Goal: Task Accomplishment & Management: Use online tool/utility

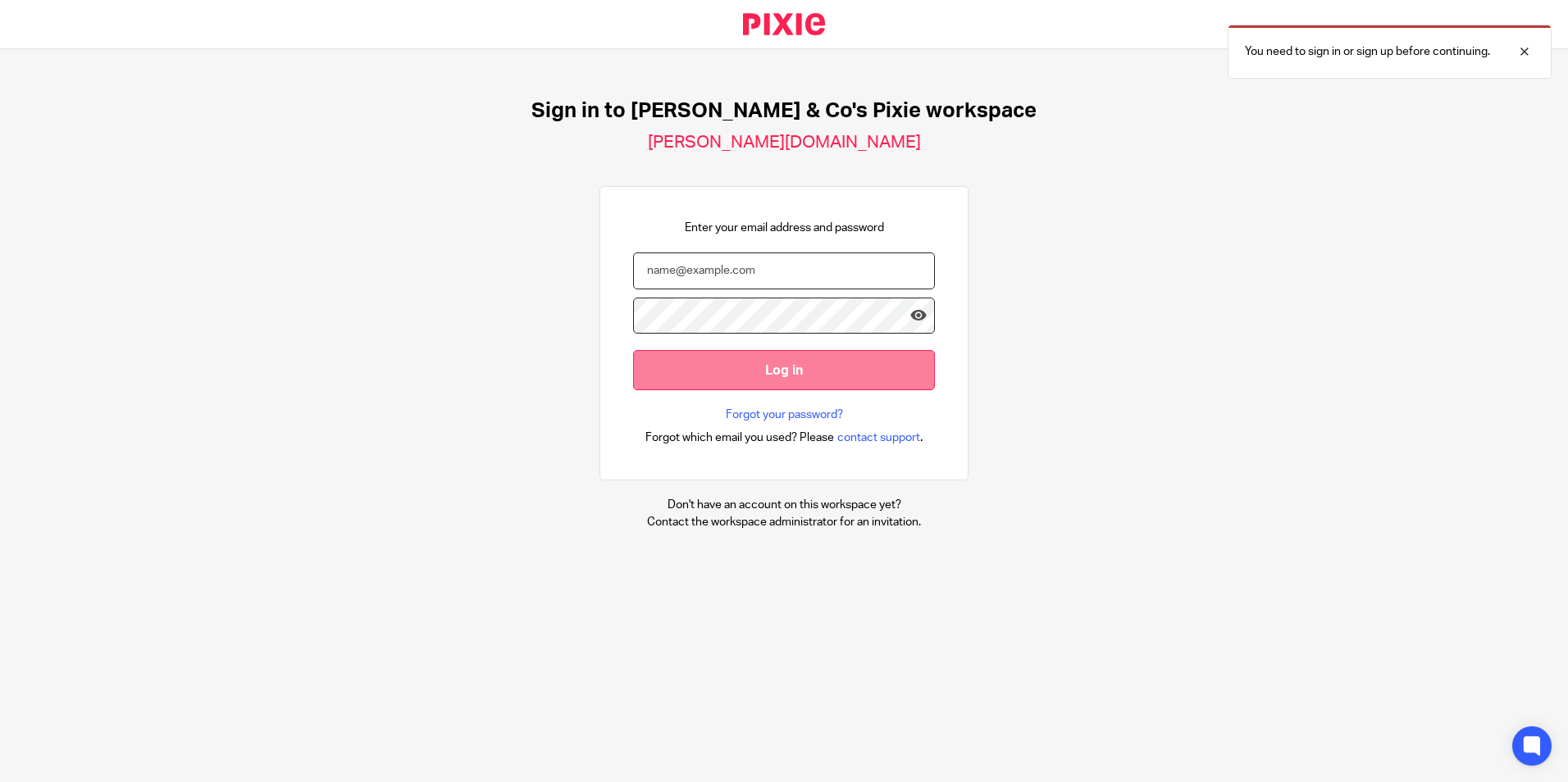
type input "[EMAIL_ADDRESS][DOMAIN_NAME]"
click at [728, 379] on input "Log in" at bounding box center [784, 370] width 302 height 40
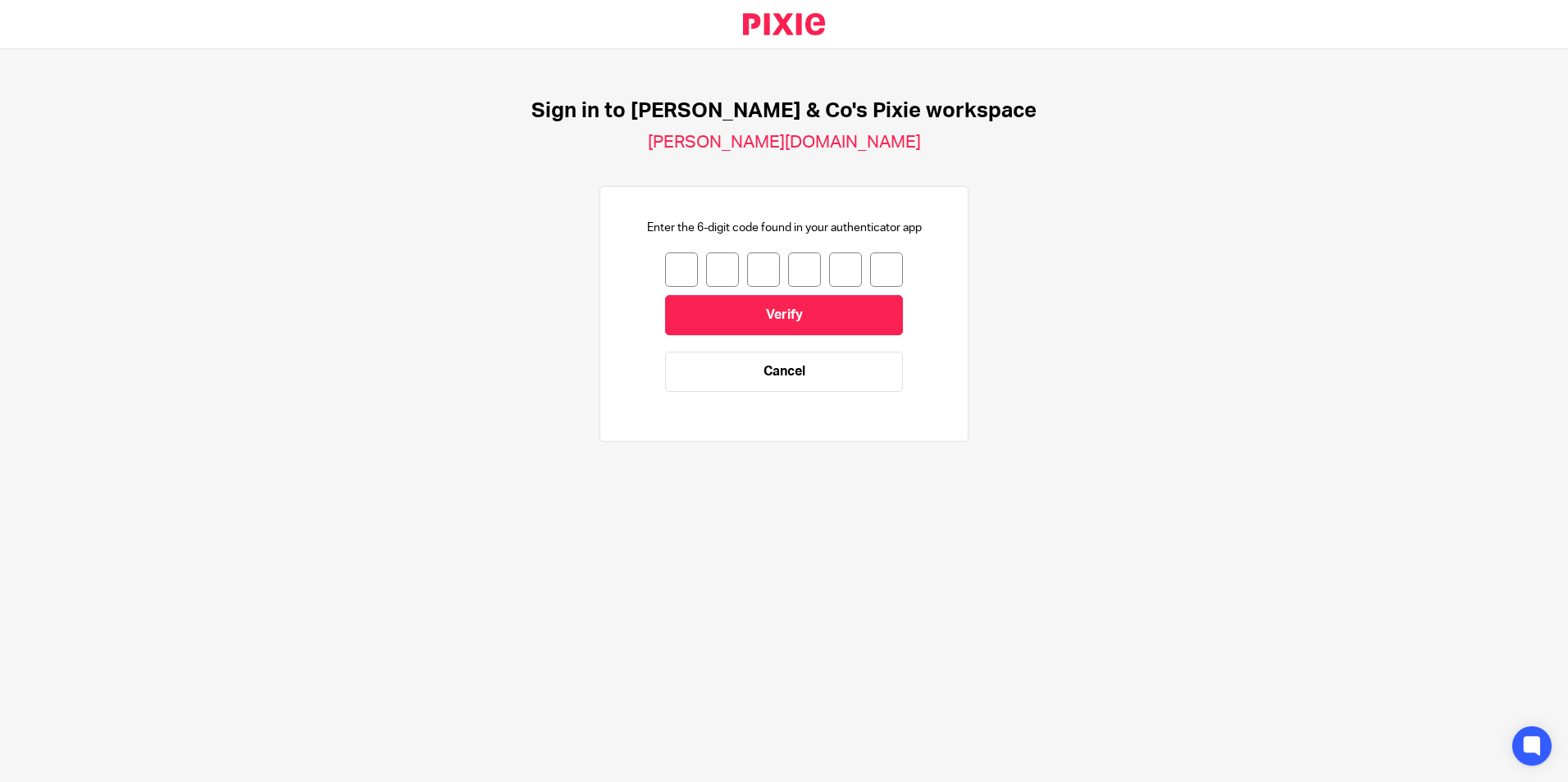
click at [676, 274] on input "number" at bounding box center [682, 269] width 33 height 34
type input "7"
type input "5"
type input "3"
type input "8"
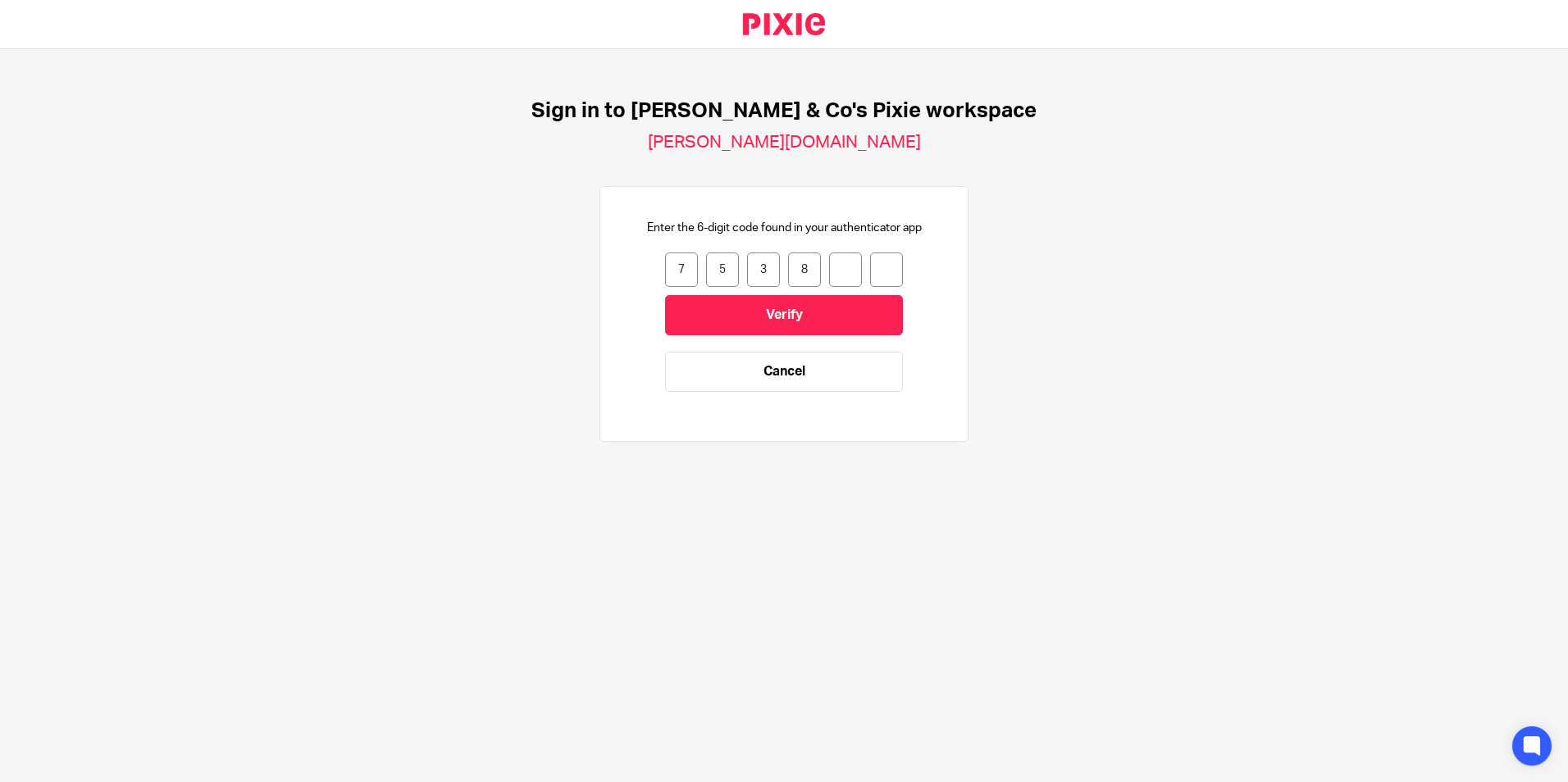
type input "6"
type input "5"
click at [727, 295] on input "Verify" at bounding box center [784, 315] width 238 height 40
click at [675, 270] on input "number" at bounding box center [682, 269] width 33 height 34
type input "5"
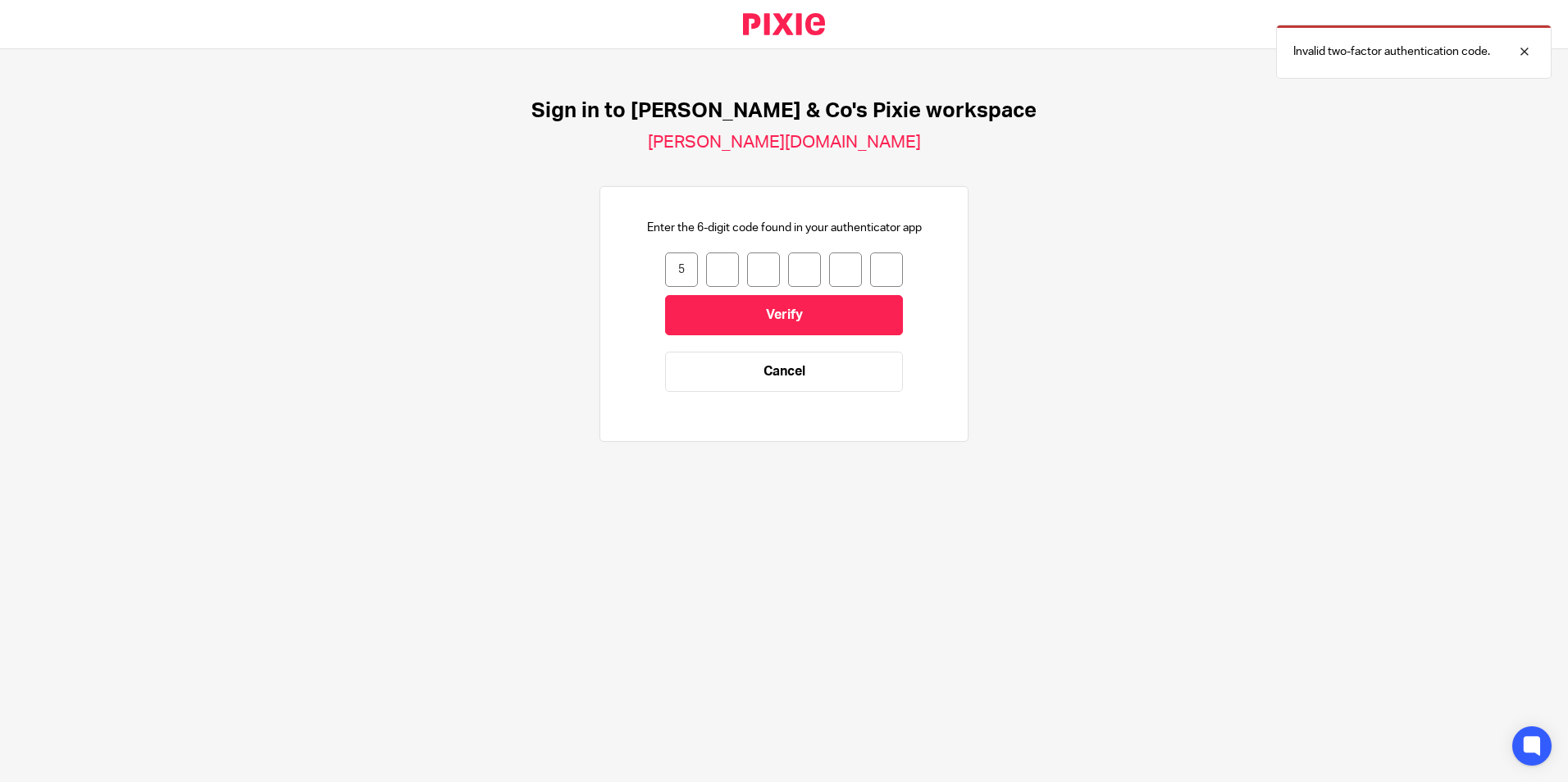
type input "8"
type input "7"
type input "0"
type input "3"
type input "2"
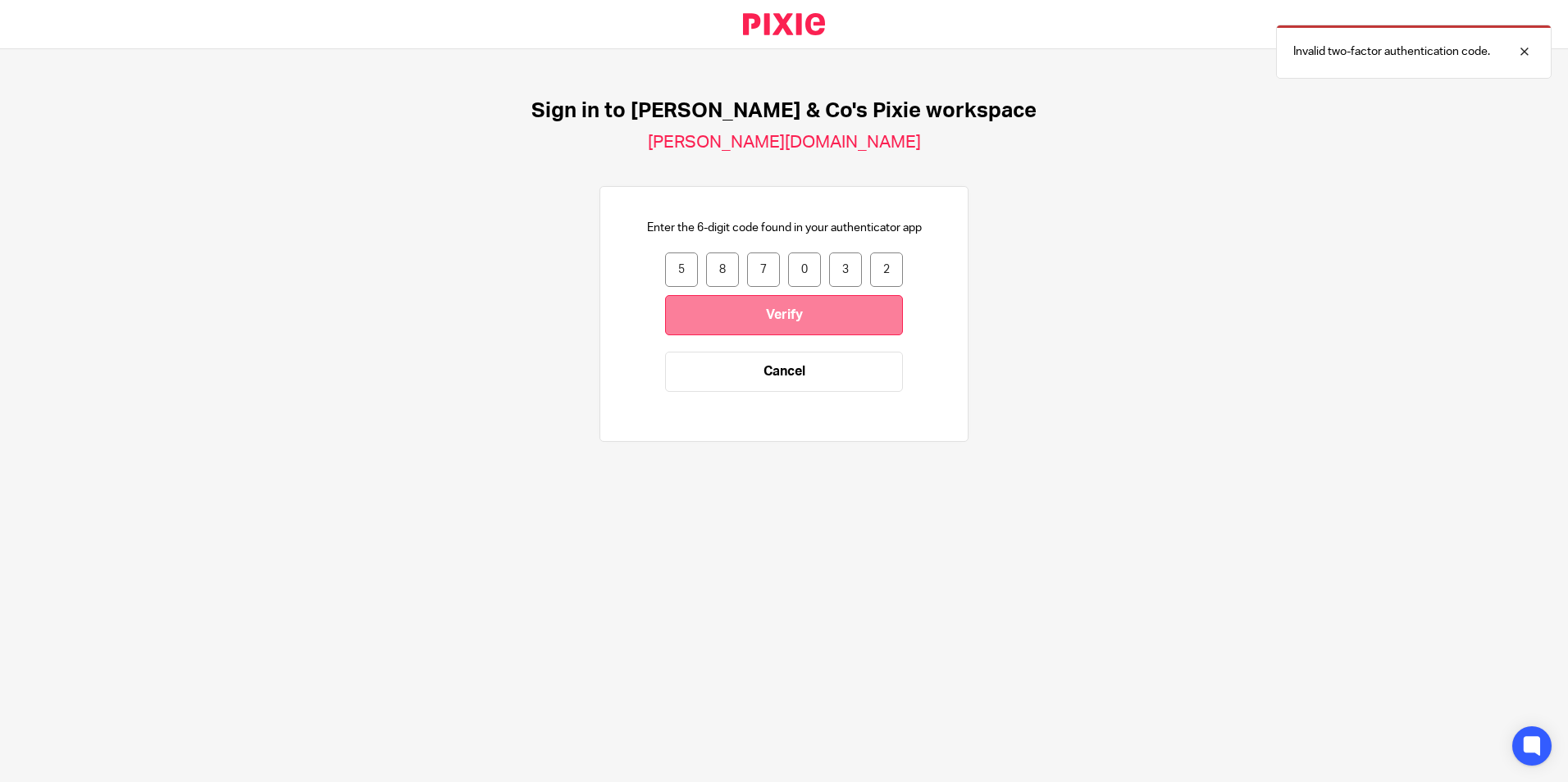
click at [803, 323] on input "Verify" at bounding box center [784, 315] width 238 height 40
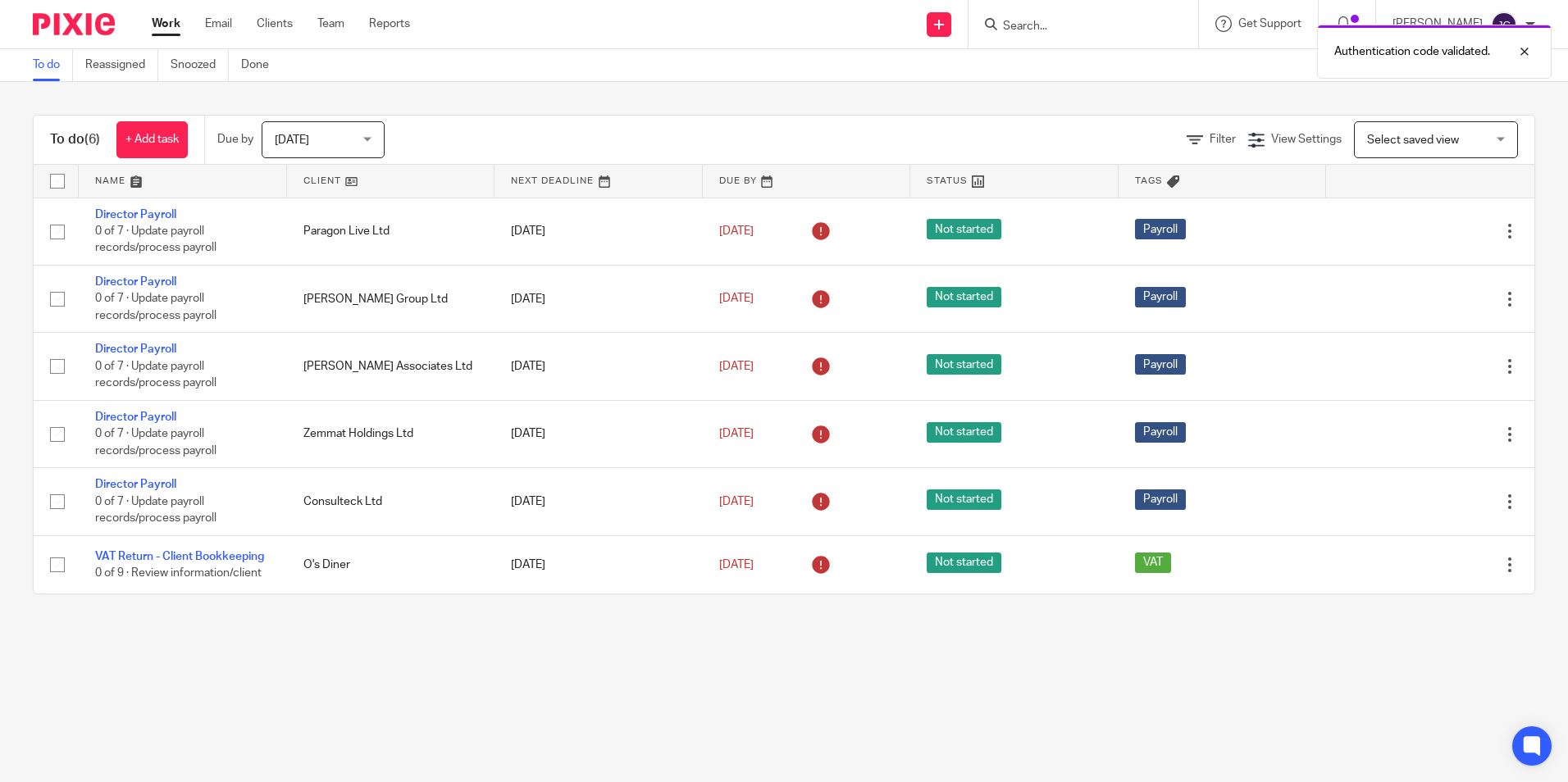
click at [1089, 19] on div "Authentication code validated." at bounding box center [1168, 48] width 767 height 62
click at [1034, 27] on div "Authentication code validated." at bounding box center [1168, 48] width 767 height 62
click at [1525, 52] on div at bounding box center [1512, 52] width 44 height 19
click at [1149, 19] on form at bounding box center [1088, 23] width 174 height 20
click at [1067, 28] on input "Search" at bounding box center [1075, 26] width 148 height 15
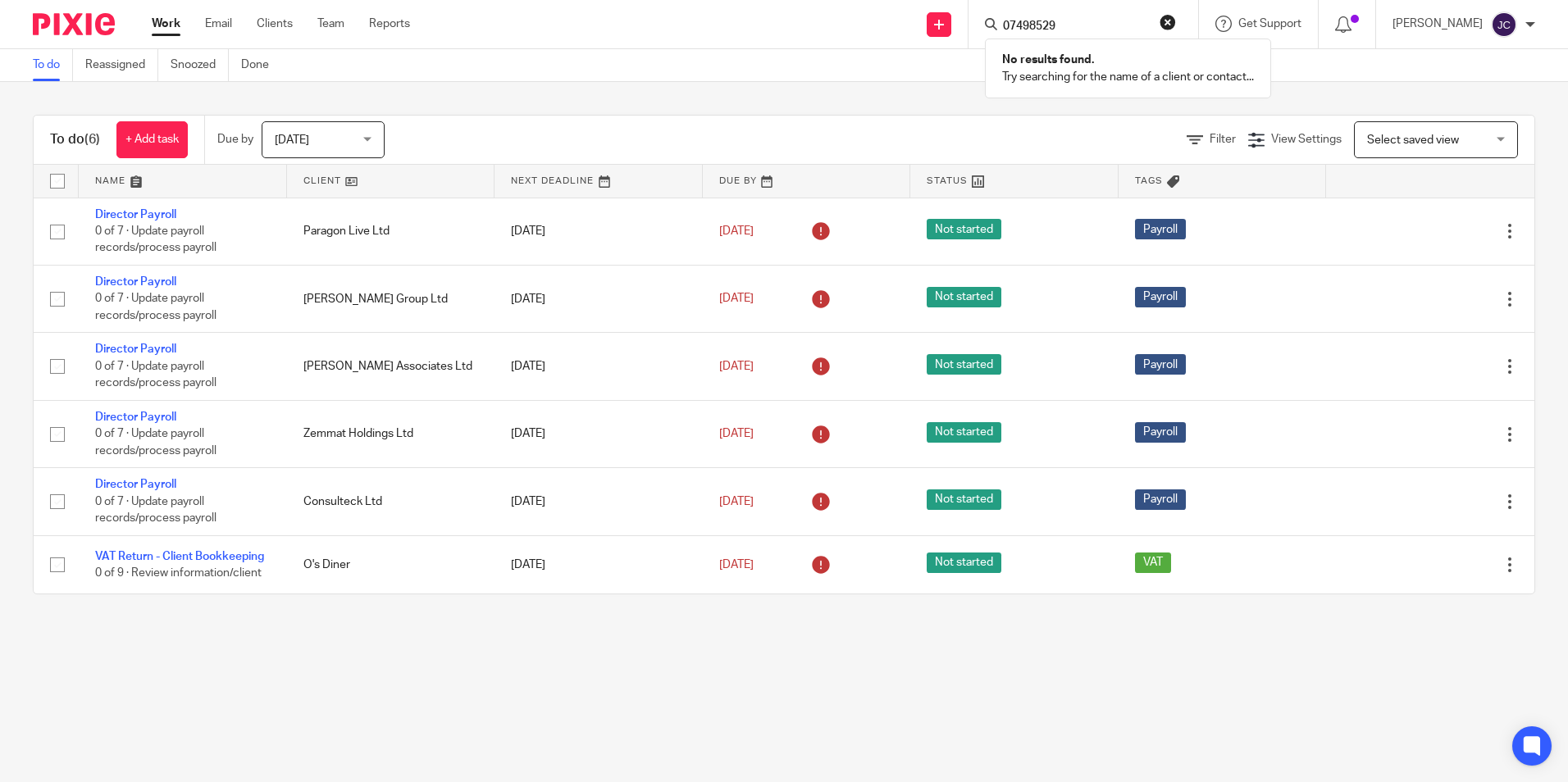
type input "07498529"
